Goal: Information Seeking & Learning: Learn about a topic

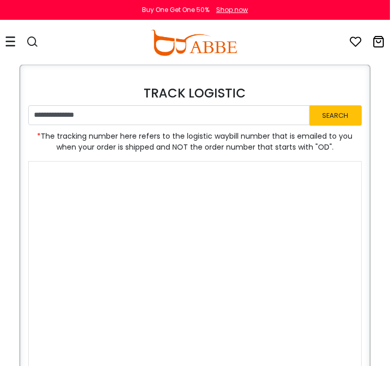
click at [176, 34] on img at bounding box center [194, 43] width 86 height 26
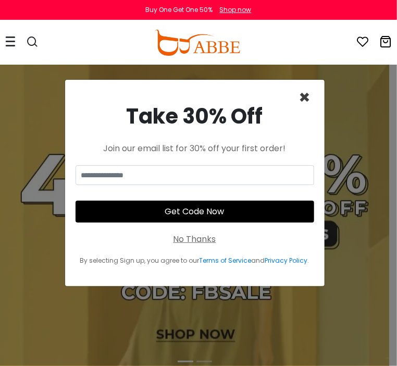
click at [305, 99] on span "×" at bounding box center [305, 97] width 12 height 27
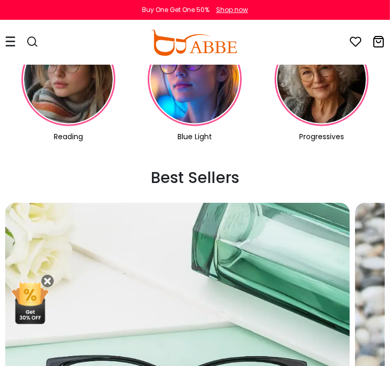
scroll to position [534, 0]
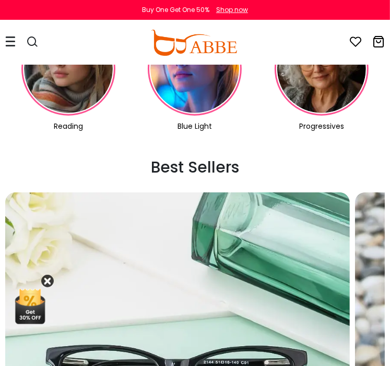
click at [51, 279] on icon at bounding box center [47, 281] width 13 height 13
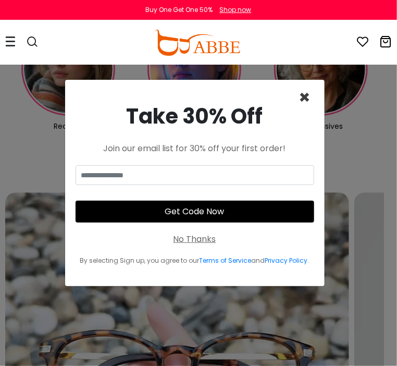
click at [306, 88] on span "×" at bounding box center [305, 97] width 12 height 27
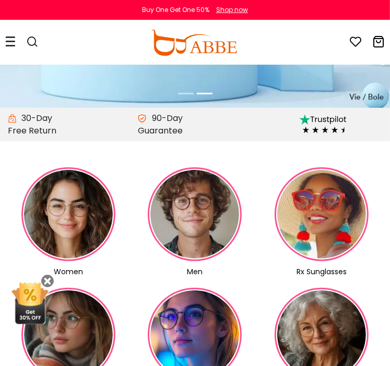
scroll to position [269, 0]
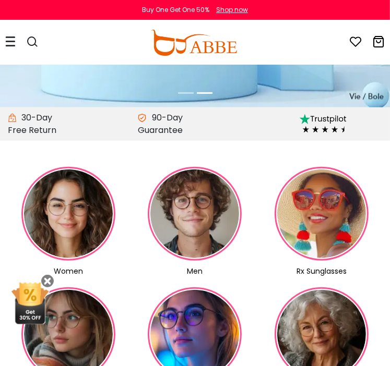
click at [204, 214] on img at bounding box center [195, 214] width 94 height 94
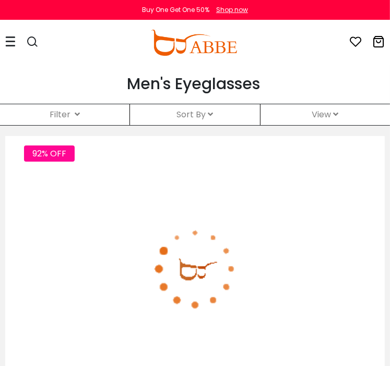
click at [88, 115] on div "Filter ( )" at bounding box center [64, 114] width 129 height 21
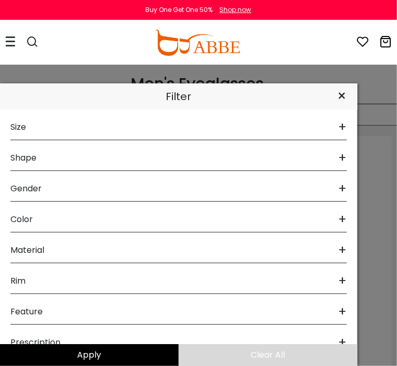
click at [342, 96] on div "×" at bounding box center [342, 96] width 30 height 26
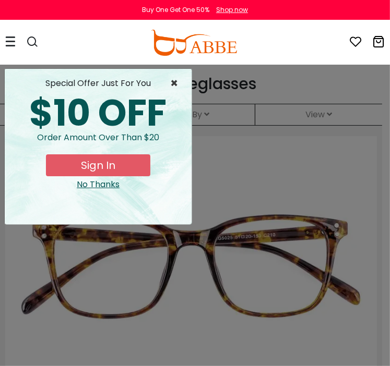
click at [171, 82] on span "×" at bounding box center [176, 83] width 13 height 13
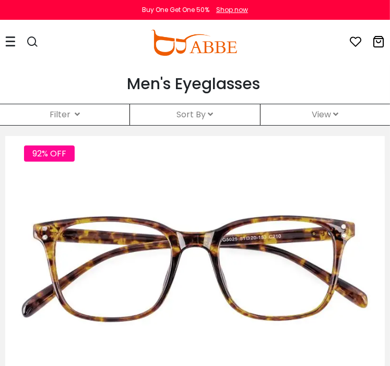
click at [209, 113] on icon at bounding box center [210, 114] width 5 height 8
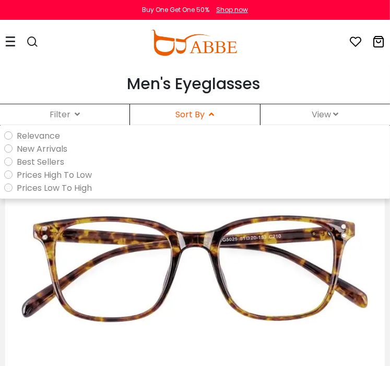
click at [17, 161] on label "Best Sellers" at bounding box center [40, 161] width 47 height 13
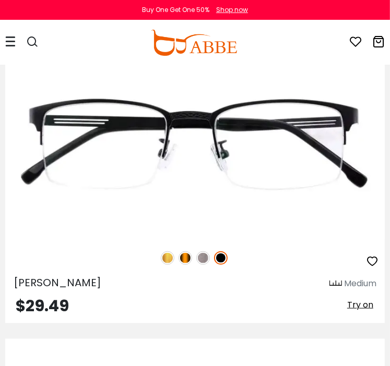
scroll to position [4368, 0]
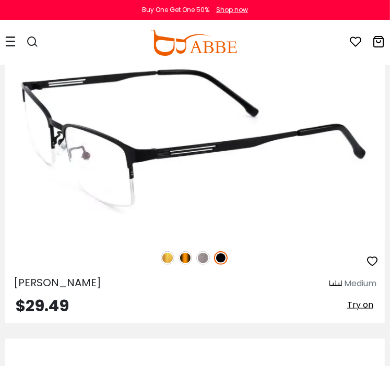
click at [201, 257] on img at bounding box center [203, 258] width 14 height 14
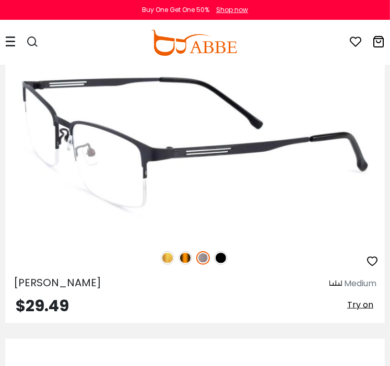
click at [184, 251] on img at bounding box center [185, 258] width 14 height 14
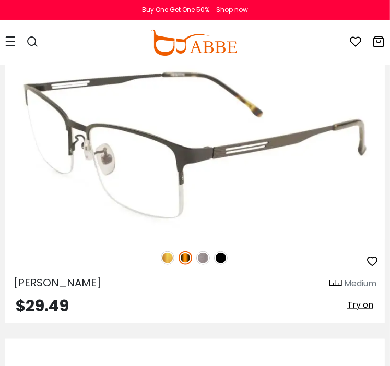
click at [166, 254] on img at bounding box center [168, 258] width 14 height 14
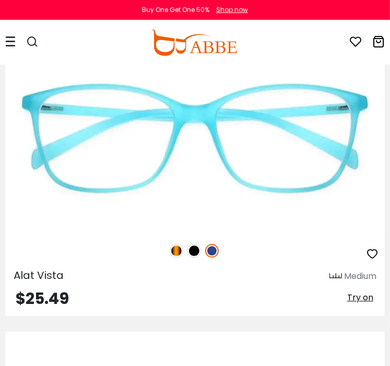
scroll to position [7309, 0]
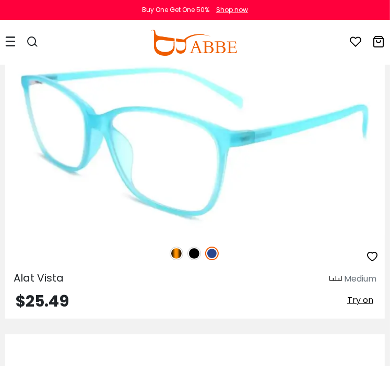
click at [196, 247] on img at bounding box center [194, 254] width 14 height 14
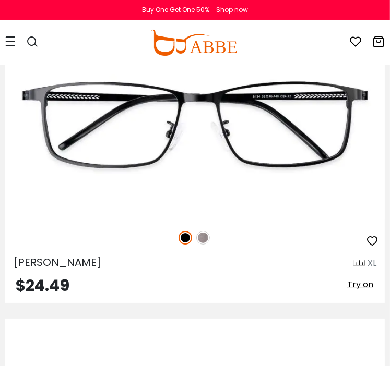
scroll to position [11565, 0]
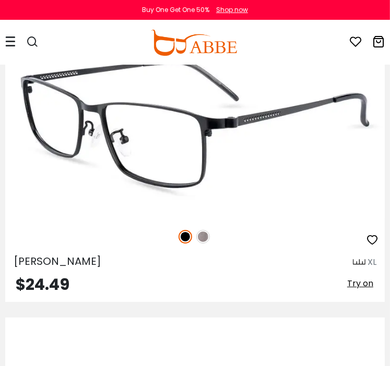
click at [199, 230] on img at bounding box center [203, 237] width 14 height 14
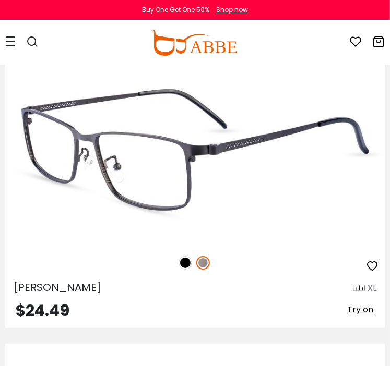
scroll to position [11537, 0]
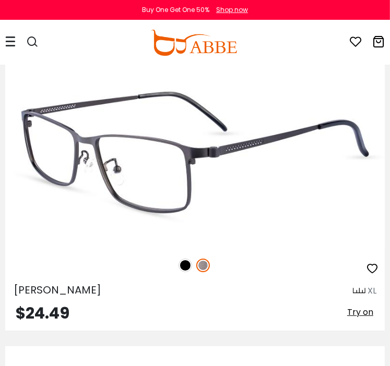
click at [187, 259] on img at bounding box center [185, 266] width 14 height 14
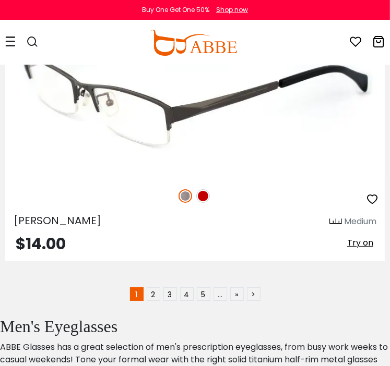
scroll to position [19430, 0]
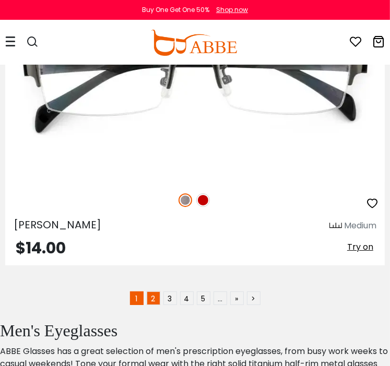
click at [151, 292] on link "2" at bounding box center [154, 299] width 14 height 14
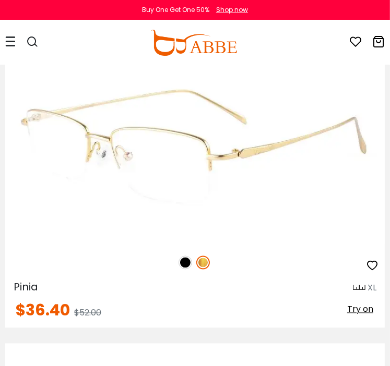
scroll to position [4664, 0]
click at [184, 258] on img at bounding box center [185, 263] width 14 height 14
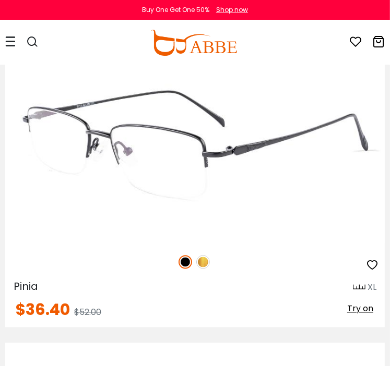
click at [205, 260] on img at bounding box center [203, 263] width 14 height 14
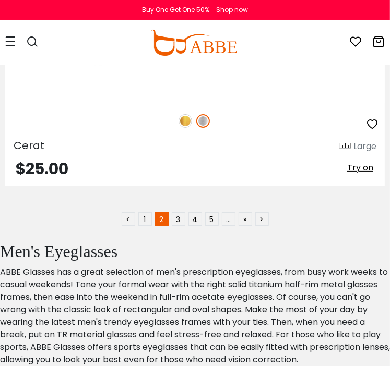
scroll to position [19486, 0]
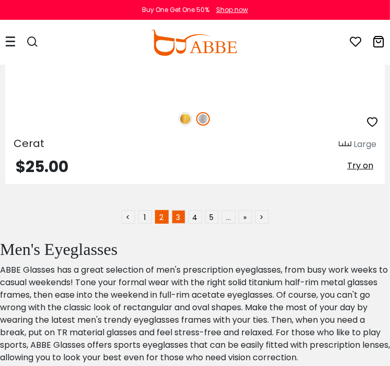
click at [177, 210] on link "3" at bounding box center [179, 217] width 14 height 14
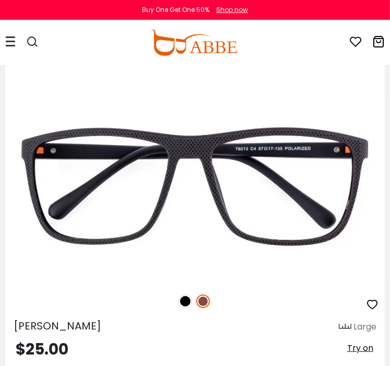
scroll to position [7886, 0]
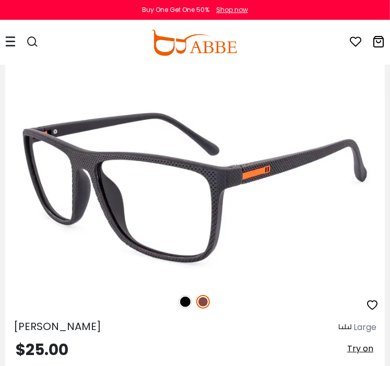
click at [187, 295] on img at bounding box center [185, 302] width 14 height 14
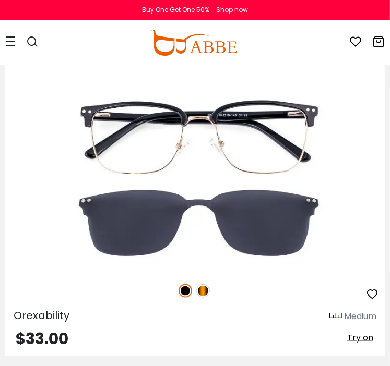
scroll to position [14097, 0]
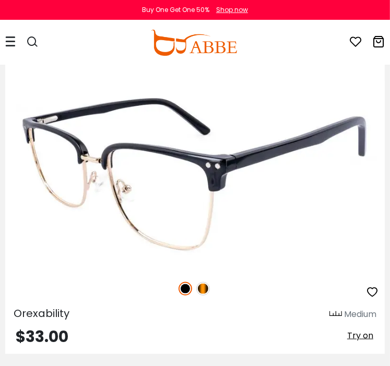
click at [200, 282] on img at bounding box center [203, 289] width 14 height 14
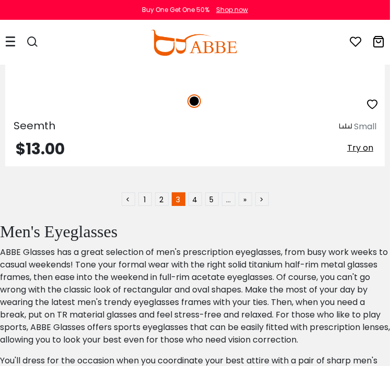
scroll to position [19505, 0]
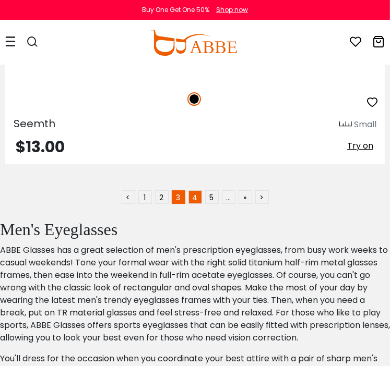
click at [195, 190] on link "4" at bounding box center [195, 197] width 14 height 14
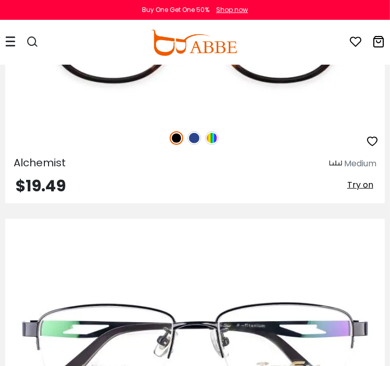
scroll to position [13917, 0]
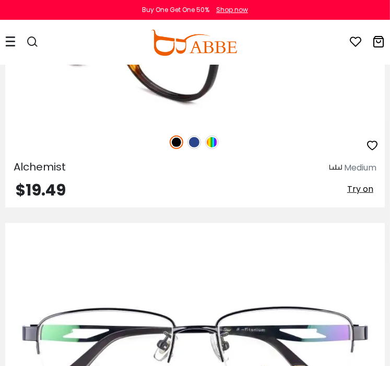
click at [214, 136] on img at bounding box center [212, 143] width 14 height 14
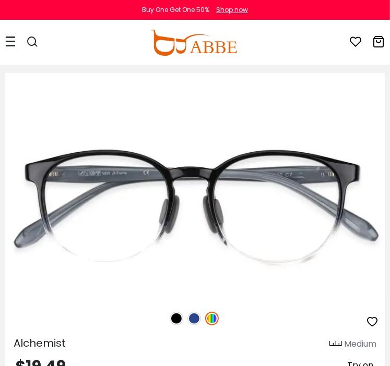
scroll to position [13739, 0]
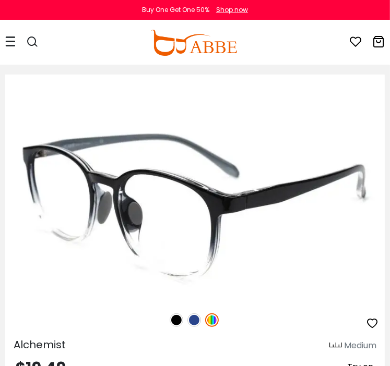
click at [190, 313] on img at bounding box center [194, 320] width 14 height 14
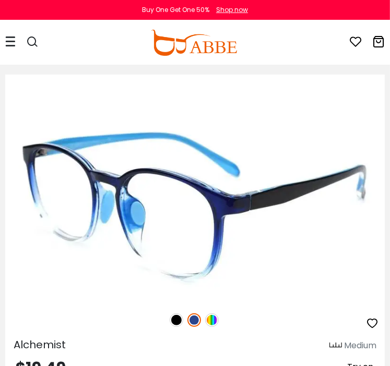
click at [171, 313] on img at bounding box center [176, 320] width 14 height 14
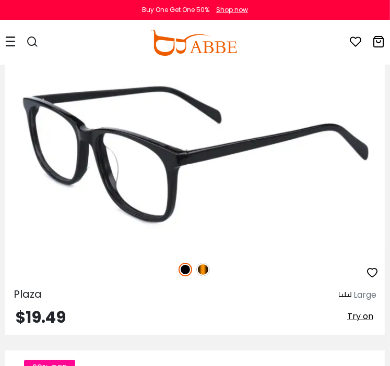
scroll to position [17376, 0]
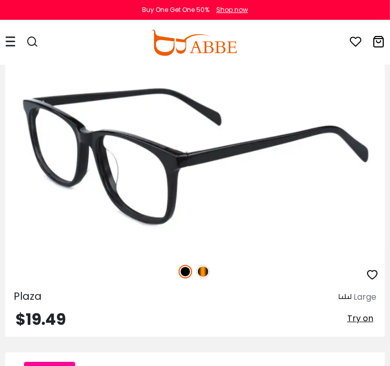
click at [203, 265] on img at bounding box center [203, 272] width 14 height 14
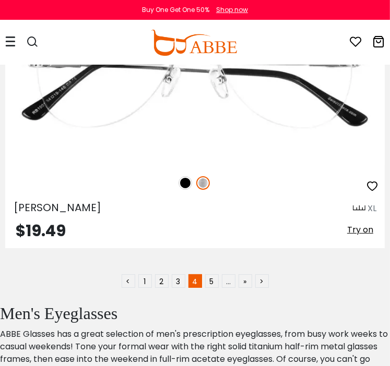
scroll to position [19450, 0]
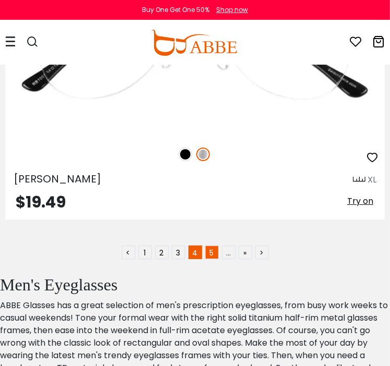
click at [209, 246] on link "5" at bounding box center [212, 253] width 14 height 14
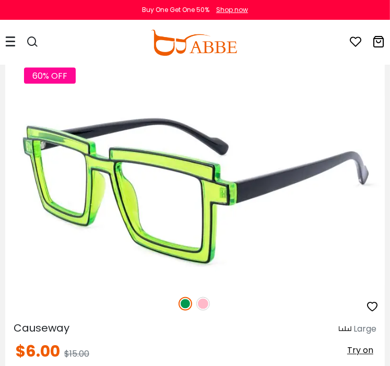
scroll to position [4635, 0]
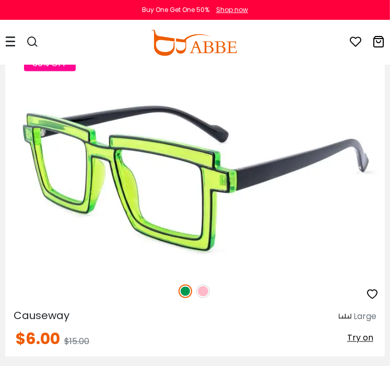
click at [205, 286] on img at bounding box center [203, 292] width 14 height 14
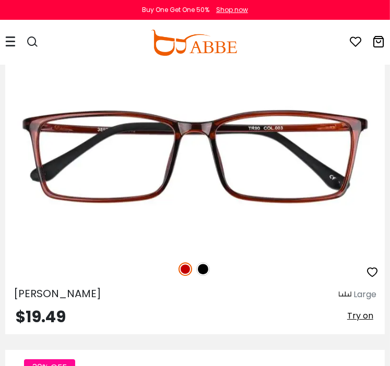
scroll to position [9225, 0]
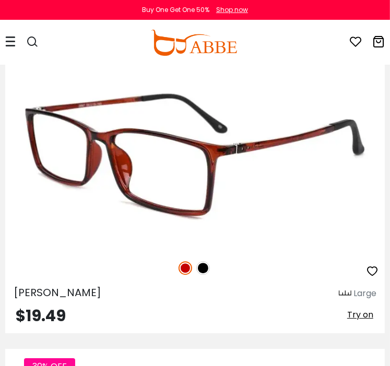
click at [203, 261] on img at bounding box center [203, 268] width 14 height 14
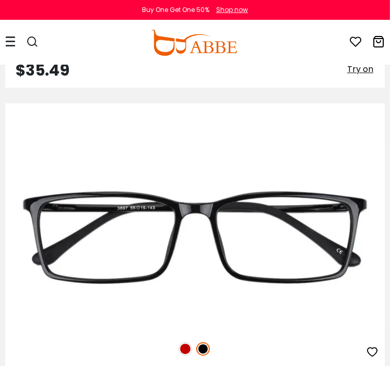
scroll to position [9145, 0]
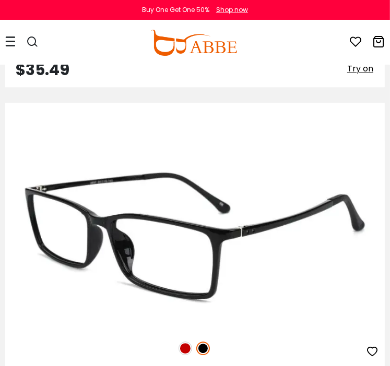
click at [185, 342] on img at bounding box center [185, 349] width 14 height 14
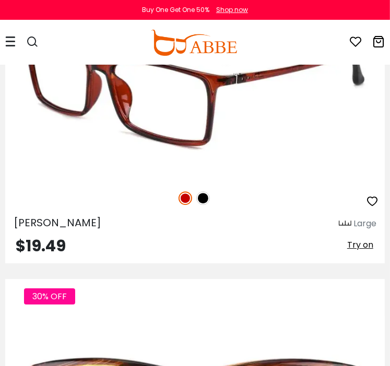
scroll to position [9298, 0]
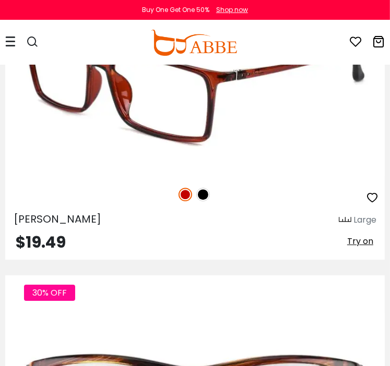
click at [202, 189] on img at bounding box center [203, 195] width 14 height 14
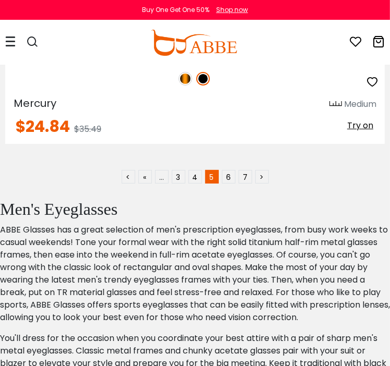
scroll to position [19552, 0]
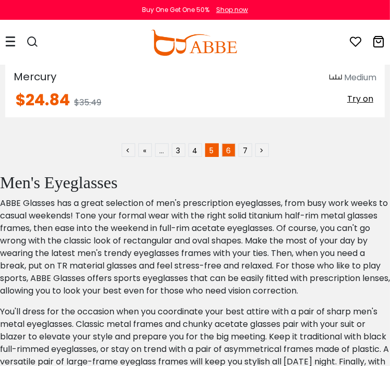
click at [229, 143] on link "6" at bounding box center [229, 150] width 14 height 14
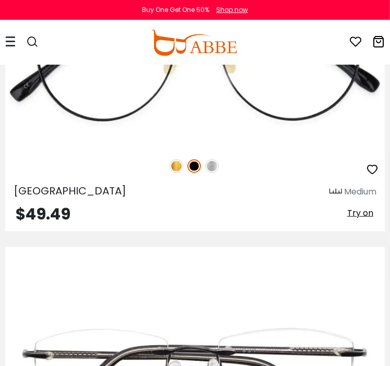
scroll to position [16220, 0]
